Goal: Communication & Community: Answer question/provide support

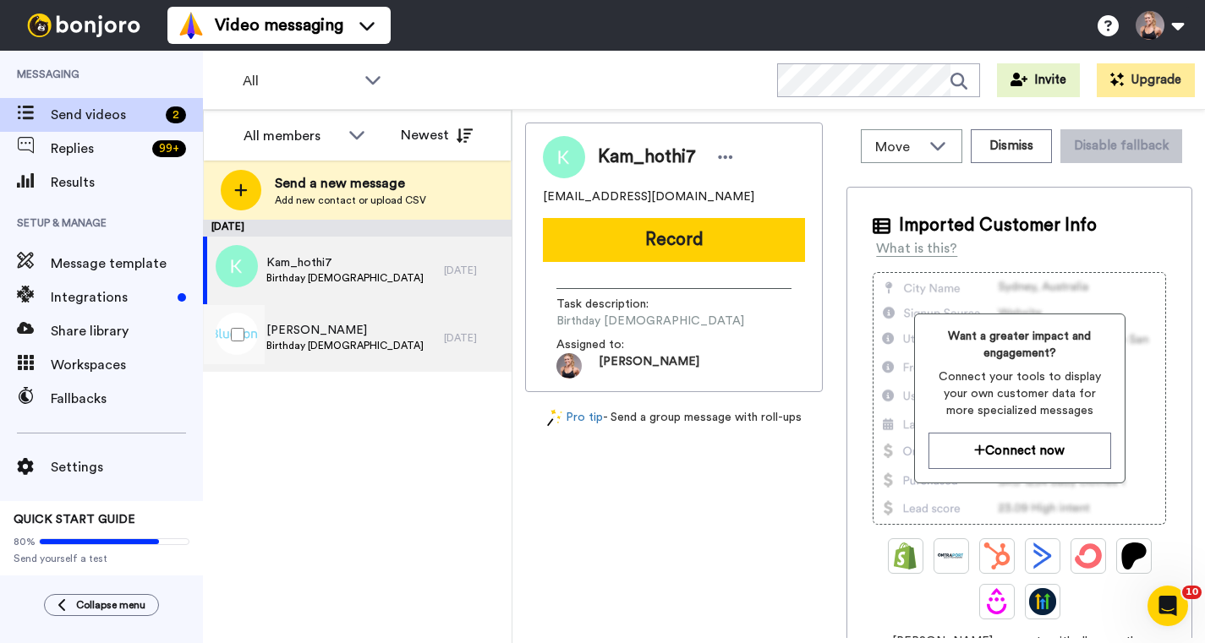
click at [424, 334] on div "Viki Benwell Birthday Monday 8 September" at bounding box center [323, 338] width 241 height 68
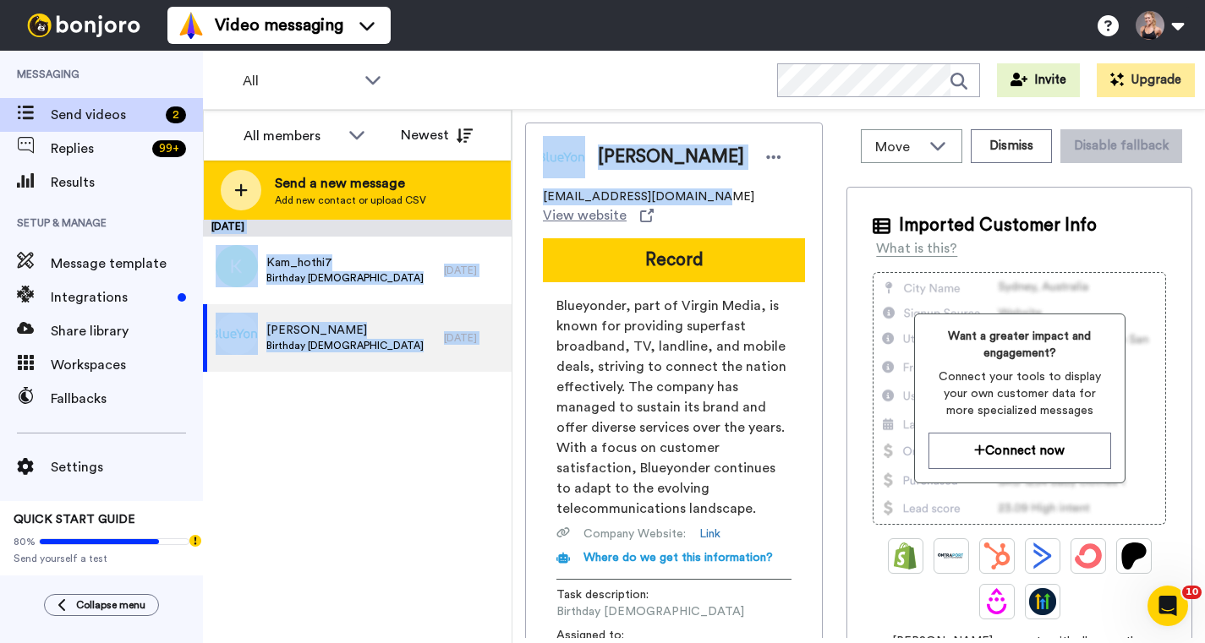
drag, startPoint x: 703, startPoint y: 198, endPoint x: 510, endPoint y: 186, distance: 193.9
click at [510, 186] on div "All members All members [PERSON_NAME] [PERSON_NAME] Newest Send a new message A…" at bounding box center [704, 376] width 1002 height 533
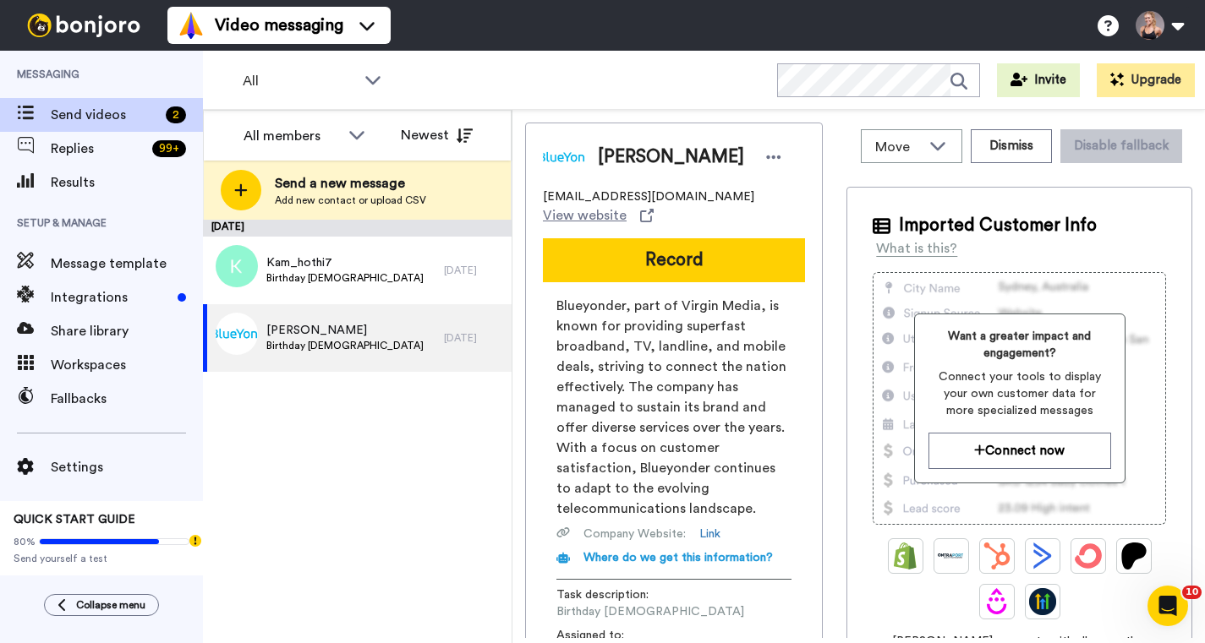
click at [709, 191] on div "[EMAIL_ADDRESS][DOMAIN_NAME] View website" at bounding box center [674, 207] width 262 height 37
drag, startPoint x: 709, startPoint y: 191, endPoint x: 559, endPoint y: 189, distance: 150.5
click at [559, 189] on div "[EMAIL_ADDRESS][DOMAIN_NAME] View website" at bounding box center [674, 207] width 262 height 37
copy span "[EMAIL_ADDRESS][DOMAIN_NAME]"
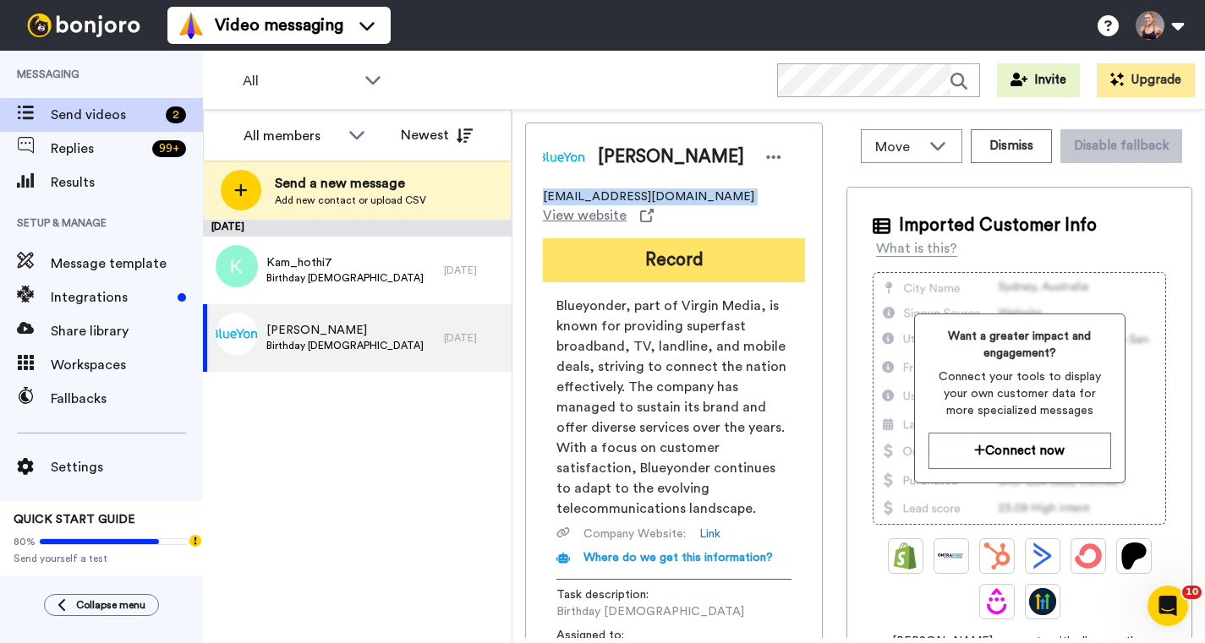
click at [681, 254] on button "Record" at bounding box center [674, 260] width 262 height 44
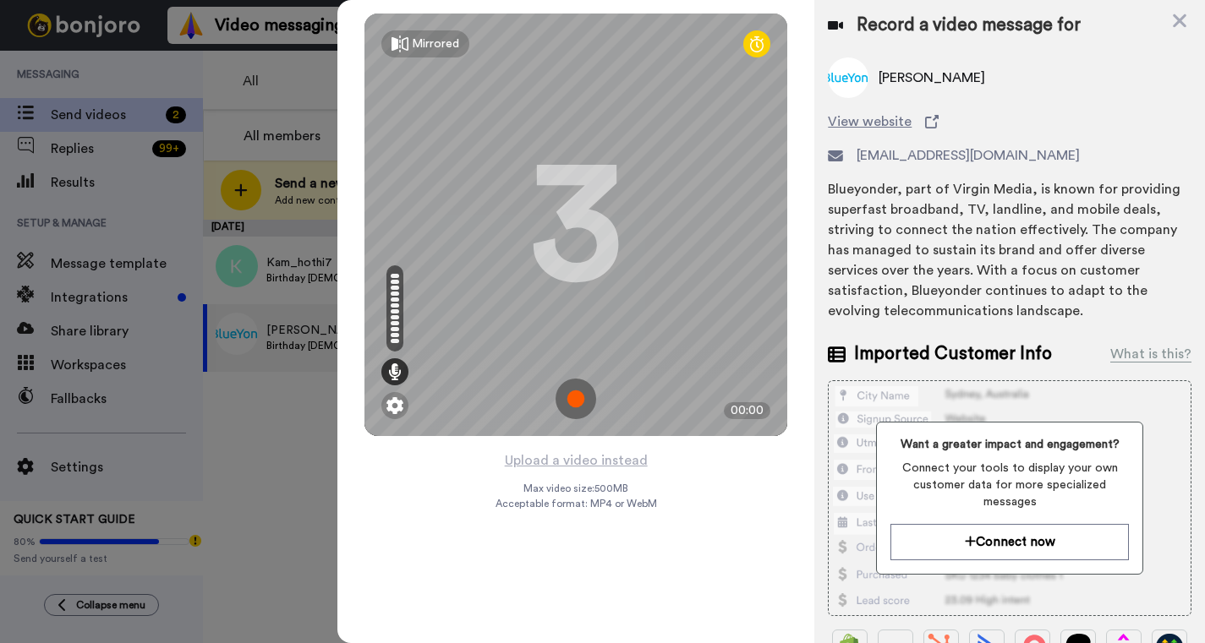
click at [579, 397] on img at bounding box center [575, 399] width 41 height 41
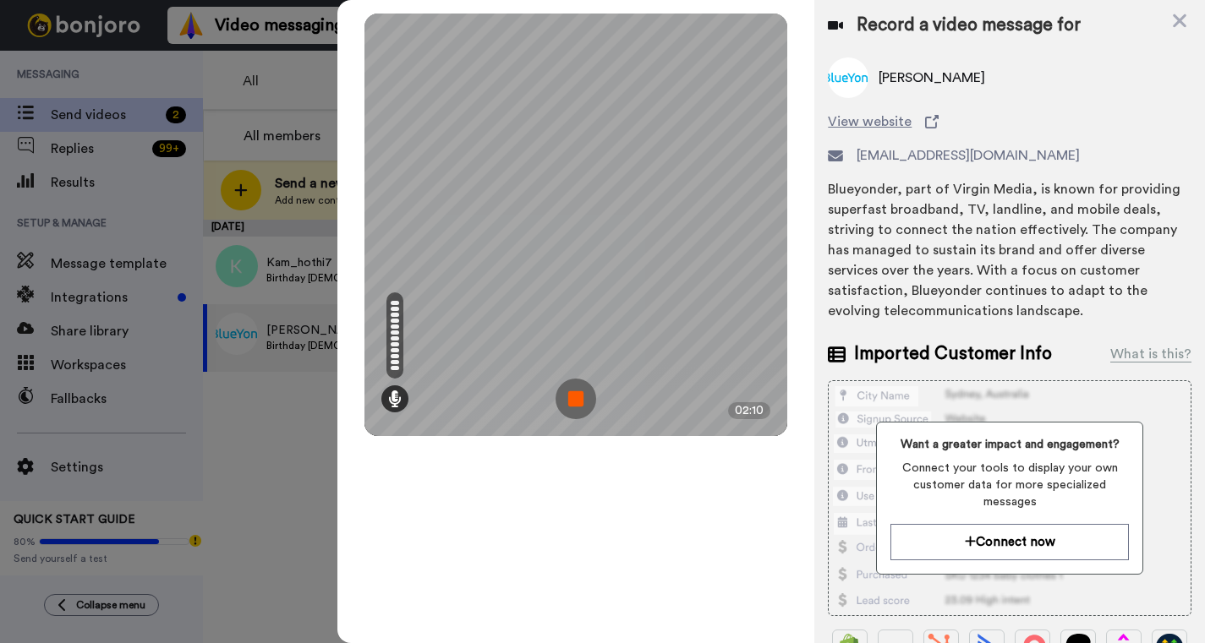
click at [579, 397] on img at bounding box center [575, 399] width 41 height 41
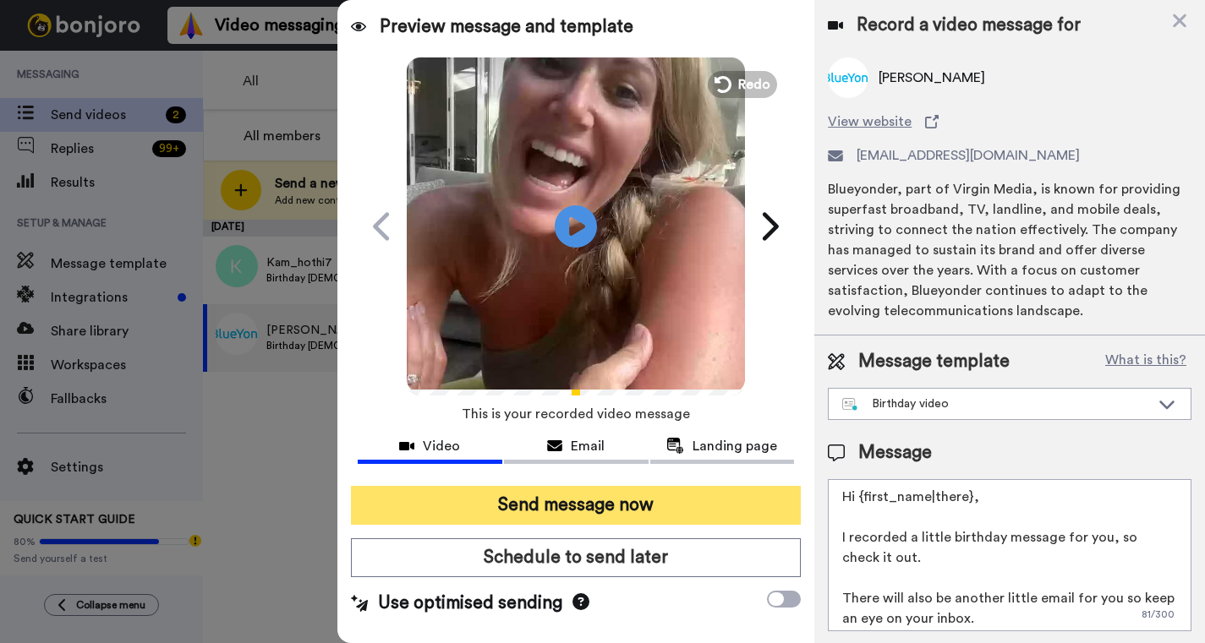
click at [548, 502] on button "Send message now" at bounding box center [576, 505] width 450 height 39
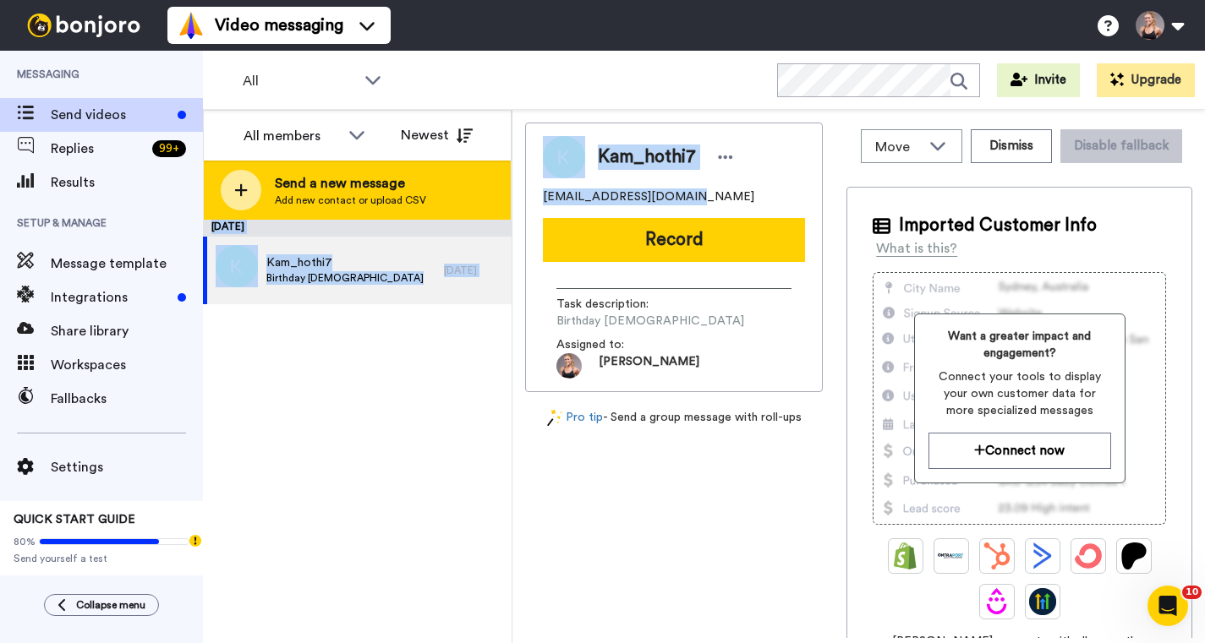
drag, startPoint x: 705, startPoint y: 197, endPoint x: 483, endPoint y: 185, distance: 222.6
click at [483, 184] on div "All members All members Leigh Linton Sophie Steel Newest Send a new message Add…" at bounding box center [704, 376] width 1002 height 533
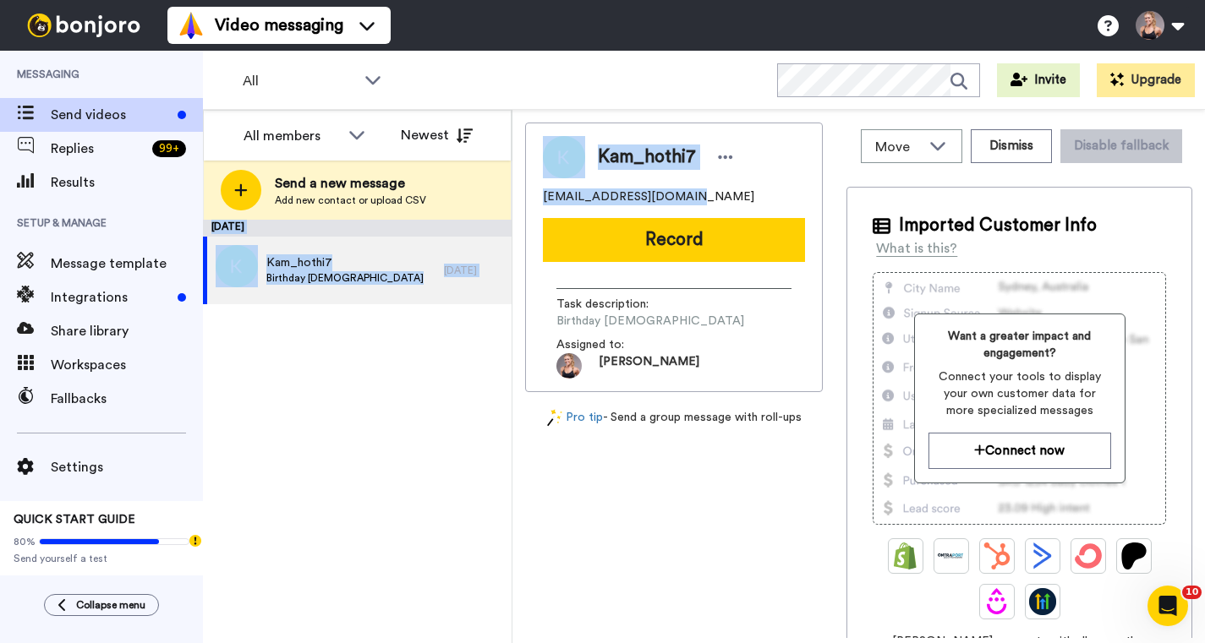
click at [700, 200] on div "kam_hothi7@hotmail.com" at bounding box center [674, 197] width 262 height 17
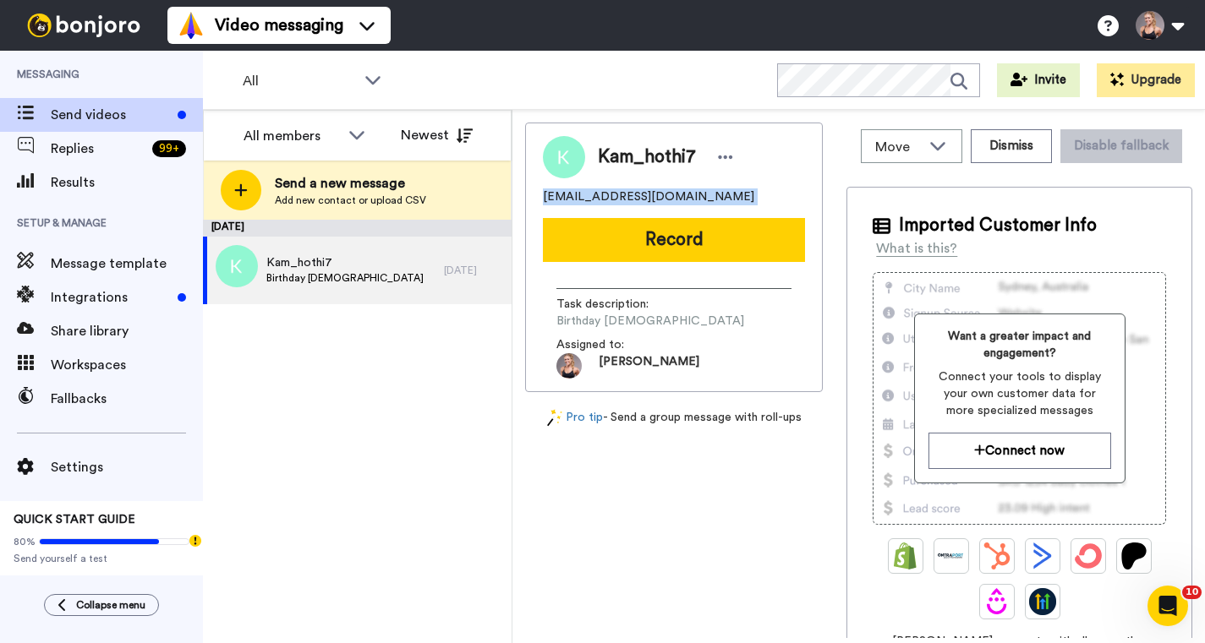
drag, startPoint x: 700, startPoint y: 200, endPoint x: 562, endPoint y: 200, distance: 137.8
click at [561, 200] on div "kam_hothi7@hotmail.com" at bounding box center [674, 197] width 262 height 17
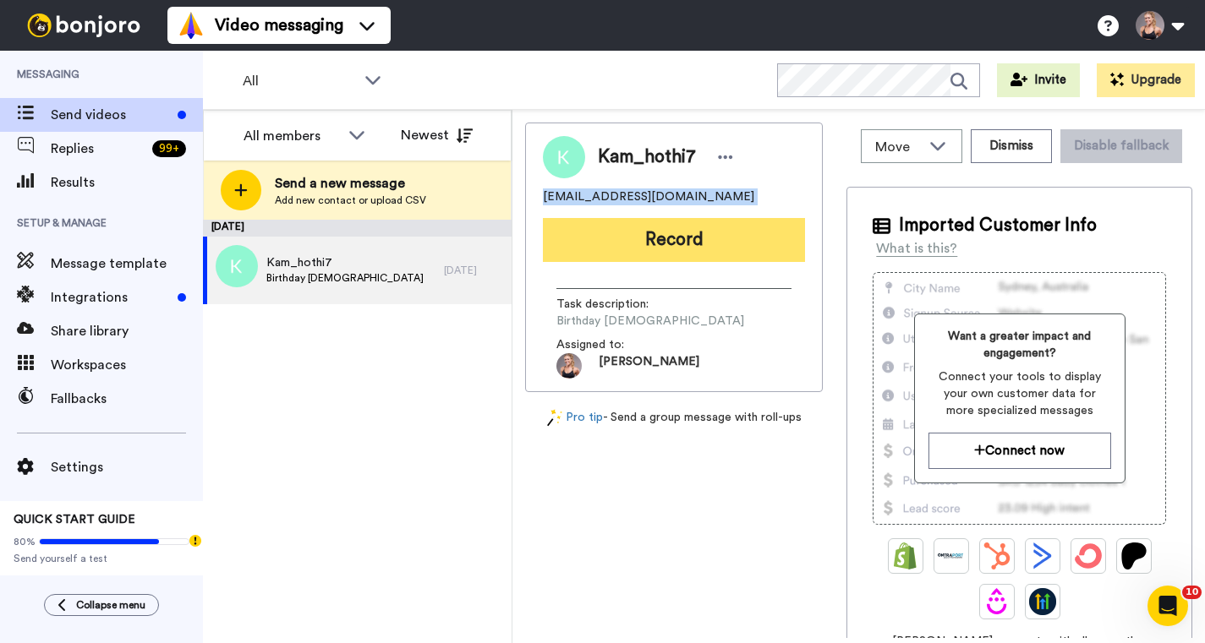
click at [741, 239] on button "Record" at bounding box center [674, 240] width 262 height 44
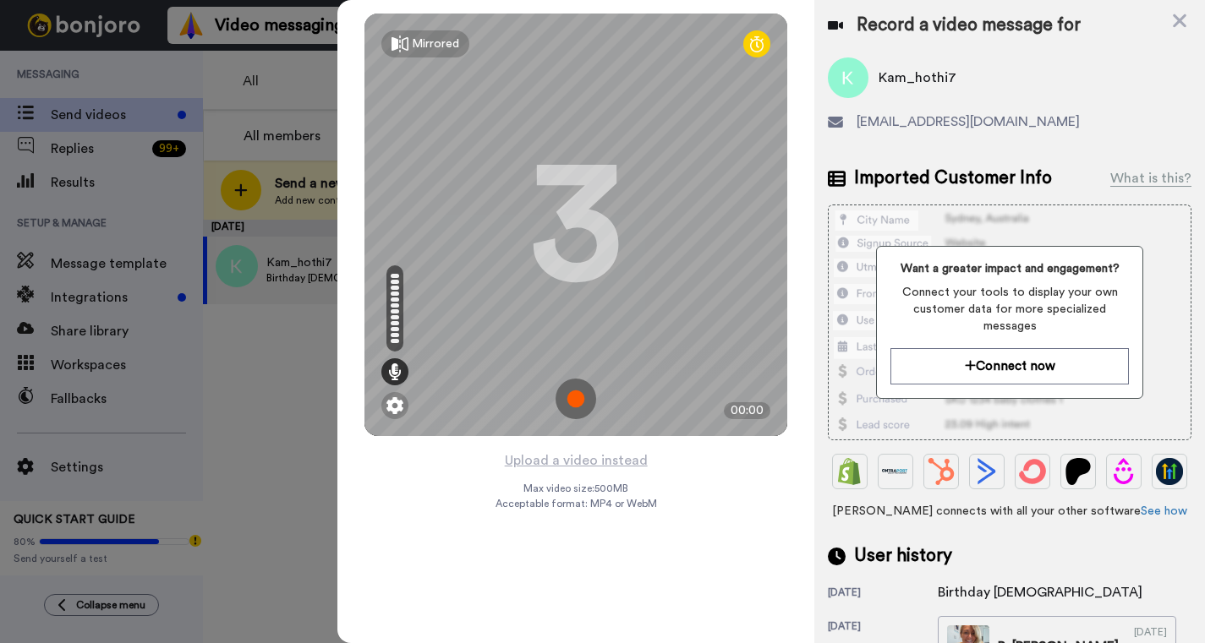
click at [577, 401] on img at bounding box center [575, 399] width 41 height 41
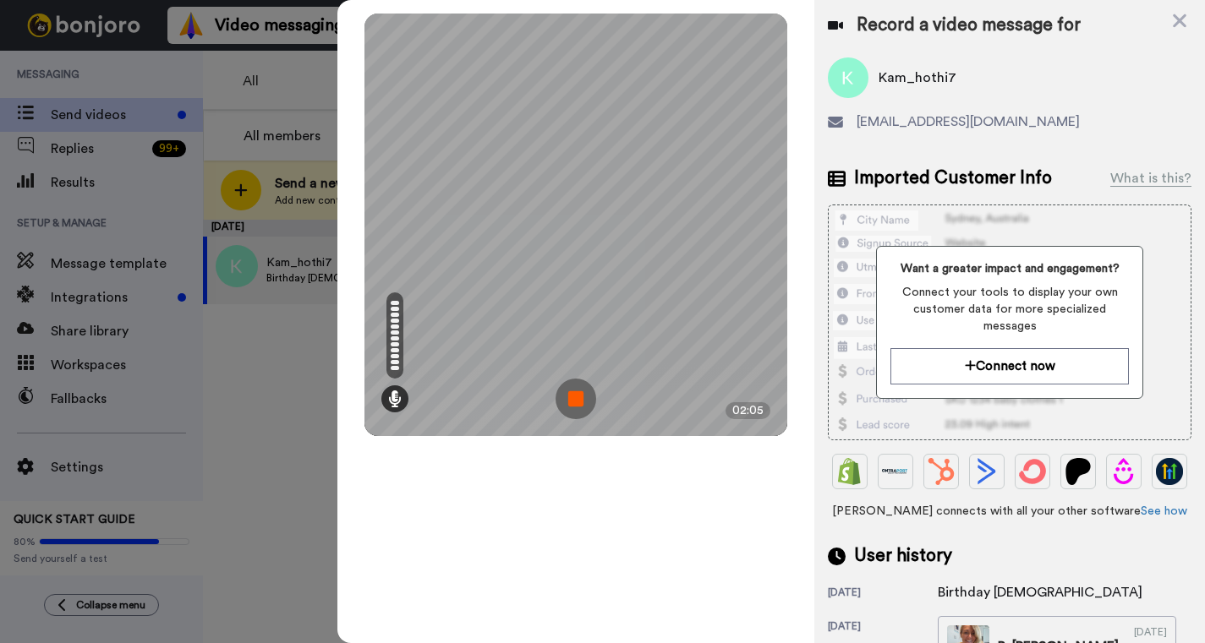
click at [576, 402] on img at bounding box center [575, 399] width 41 height 41
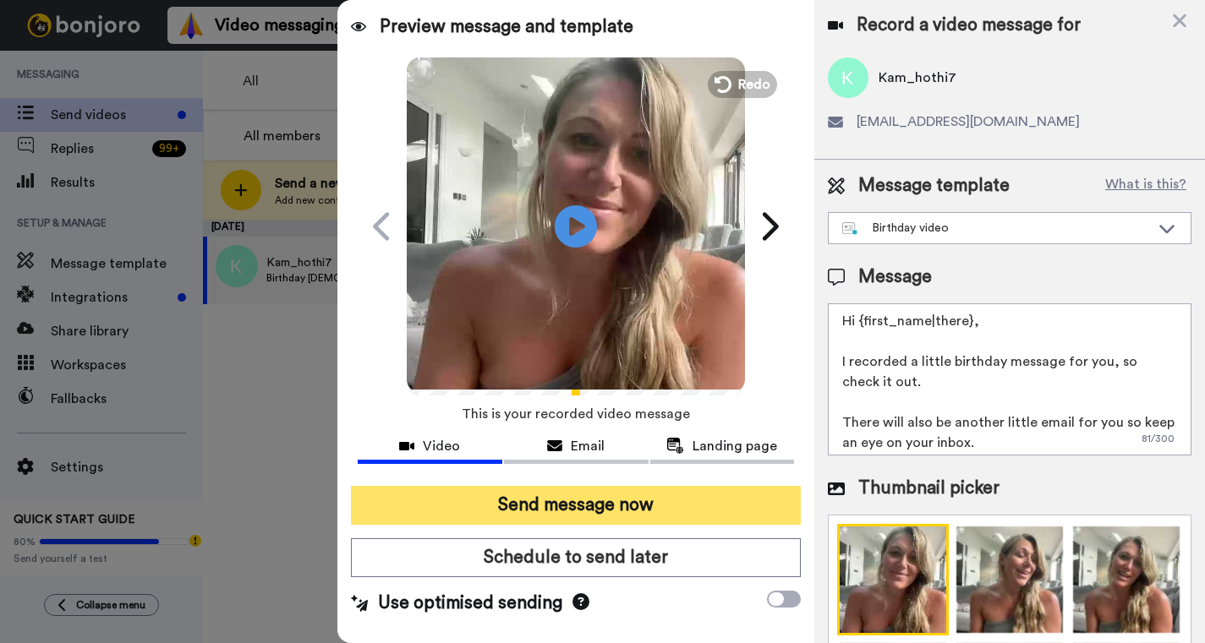
click at [576, 516] on button "Send message now" at bounding box center [576, 505] width 450 height 39
